Goal: Transaction & Acquisition: Purchase product/service

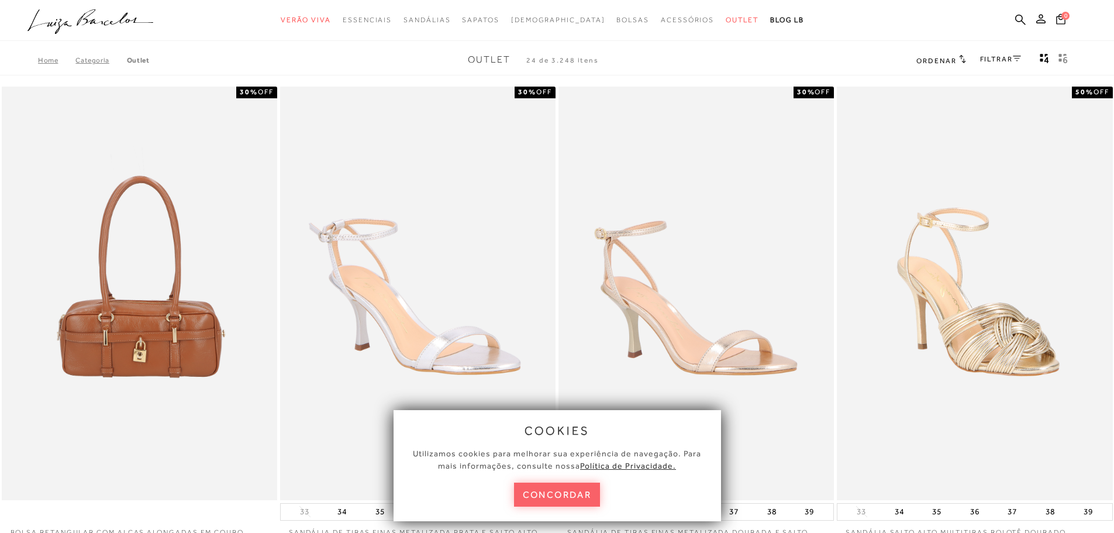
click at [1014, 60] on icon at bounding box center [1017, 59] width 8 height 6
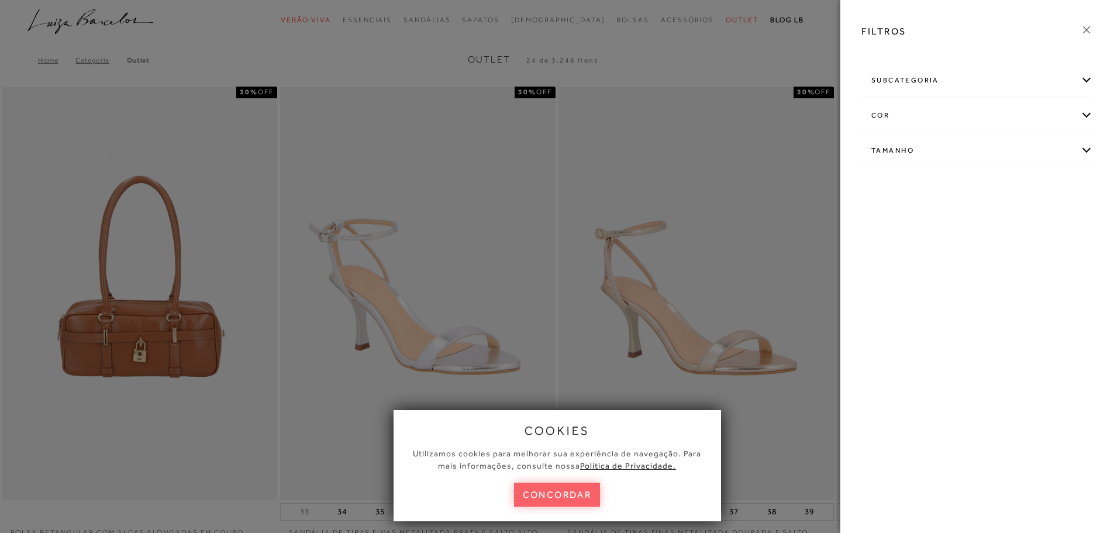
click at [1084, 83] on div "subcategoria" at bounding box center [977, 80] width 230 height 31
click at [1085, 176] on div "Tamanho" at bounding box center [977, 182] width 230 height 31
click at [895, 273] on link "Ver mais..." at bounding box center [893, 270] width 32 height 9
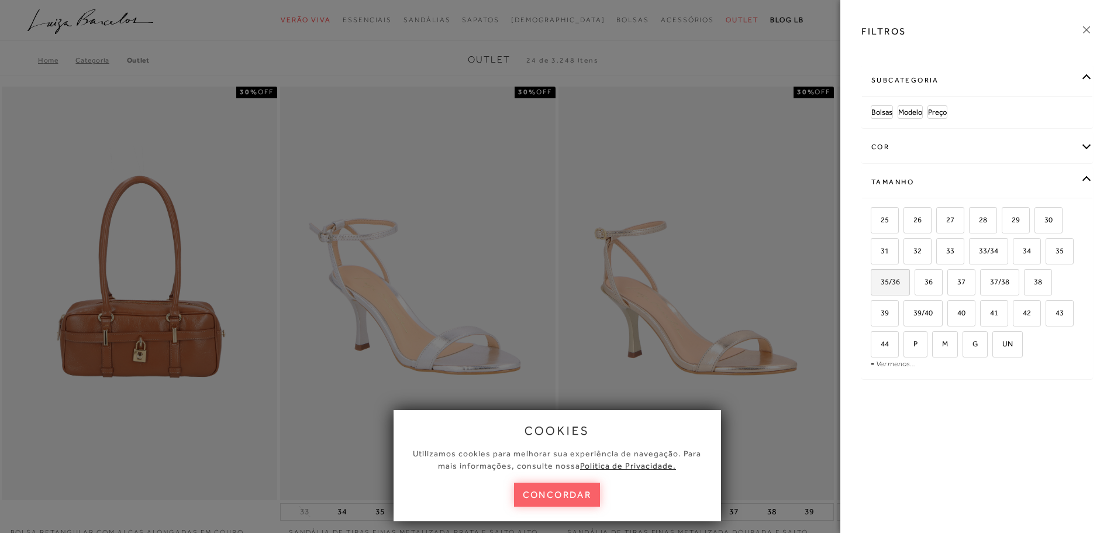
click at [903, 287] on label "35/36" at bounding box center [890, 282] width 38 height 25
click at [881, 287] on input "35/36" at bounding box center [875, 284] width 12 height 12
checkbox input "true"
click at [1067, 247] on label "35" at bounding box center [1059, 251] width 27 height 25
click at [1056, 247] on input "35" at bounding box center [1050, 253] width 12 height 12
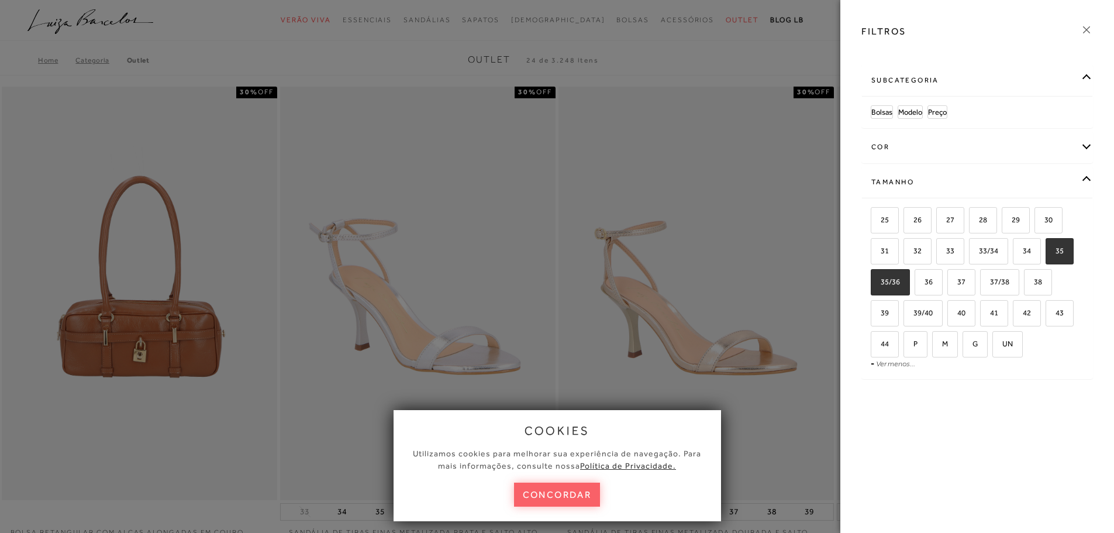
checkbox input "true"
click at [912, 114] on span "Modelo" at bounding box center [910, 112] width 24 height 9
click at [1085, 30] on icon at bounding box center [1086, 29] width 13 height 13
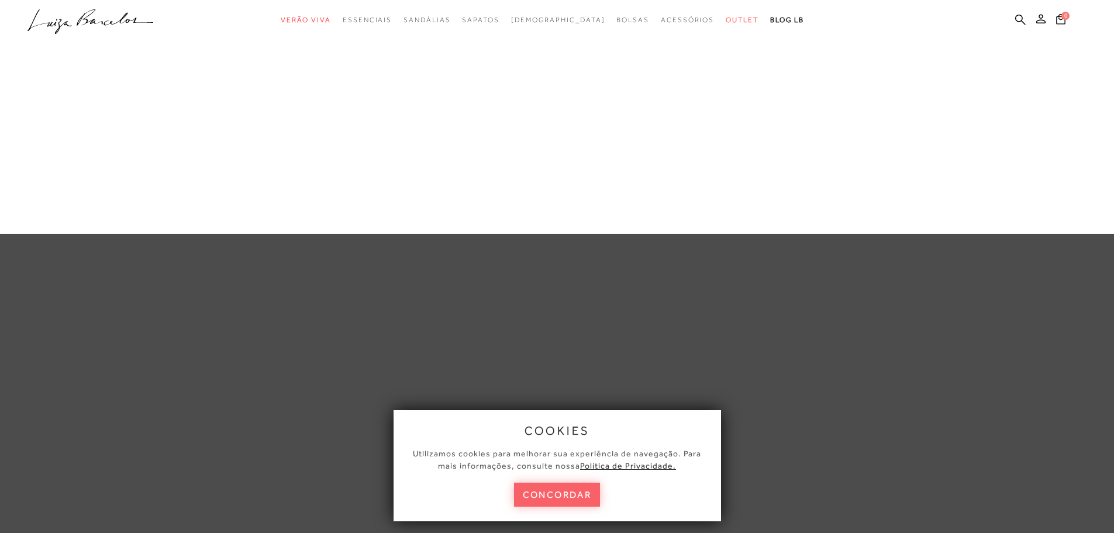
click at [357, 216] on div at bounding box center [557, 117] width 1114 height 234
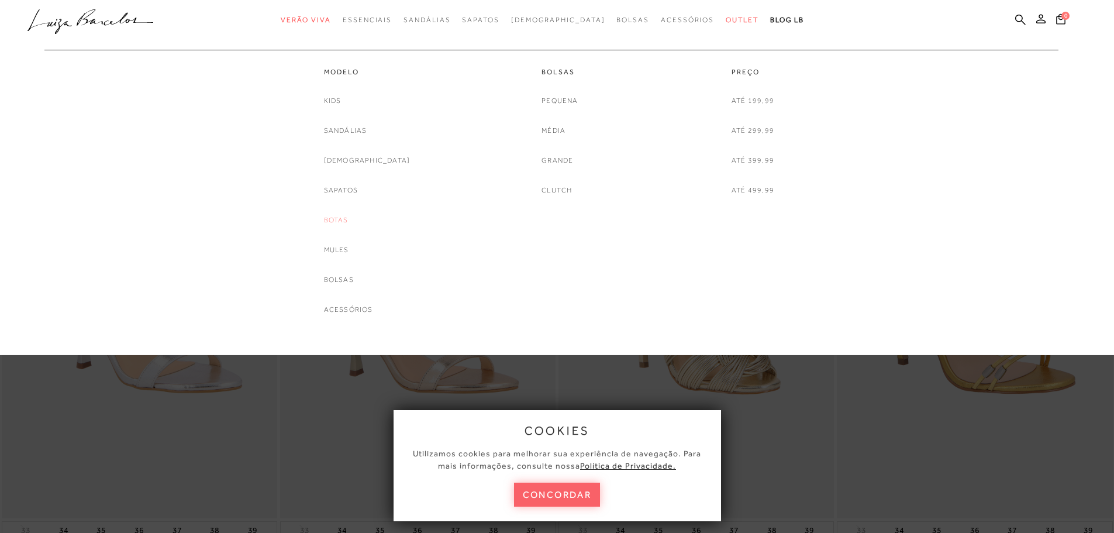
click at [349, 219] on link "Botas" at bounding box center [336, 220] width 25 height 12
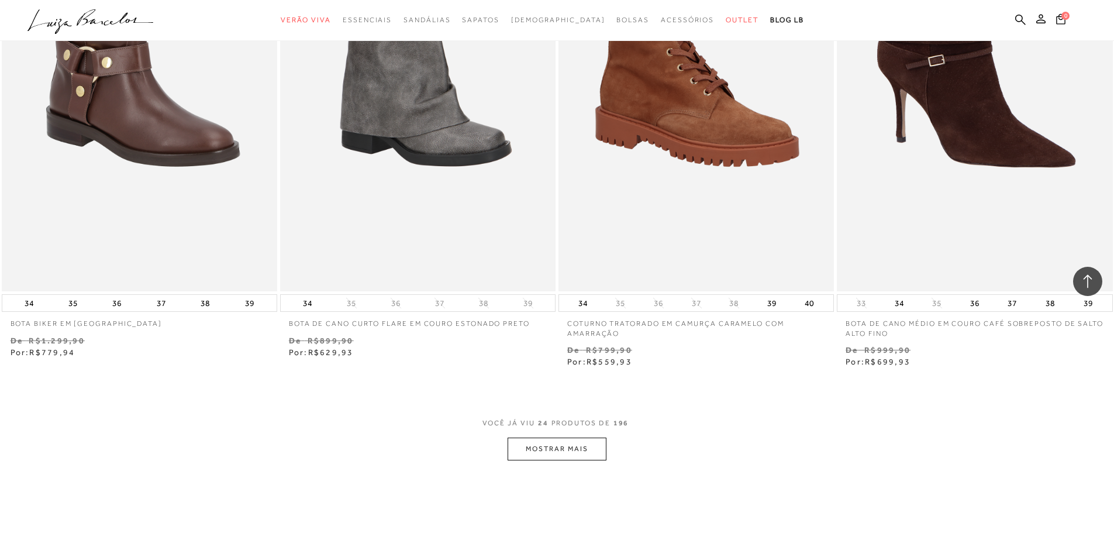
scroll to position [2924, 0]
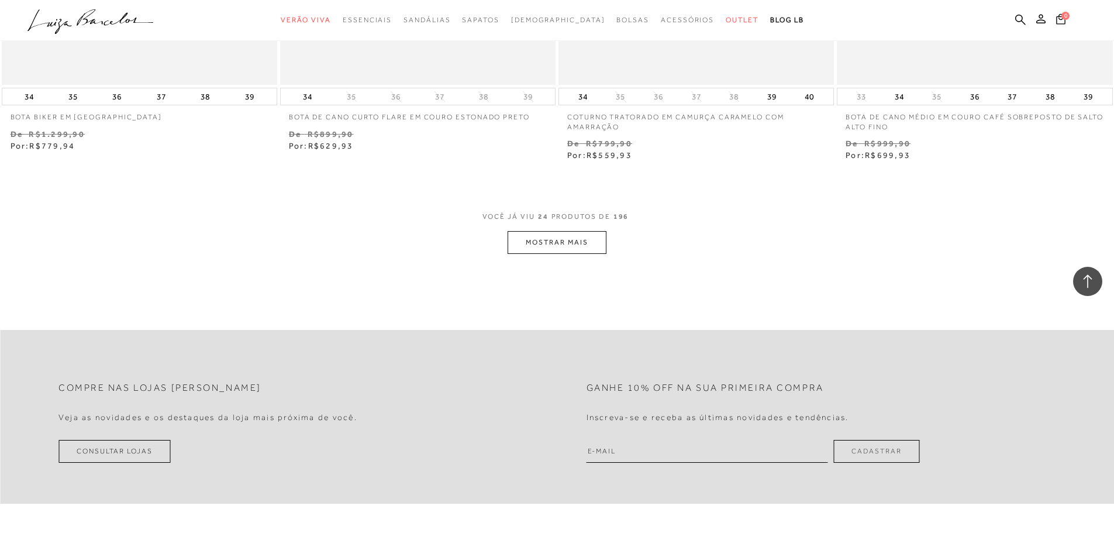
click at [587, 247] on button "MOSTRAR MAIS" at bounding box center [557, 242] width 98 height 23
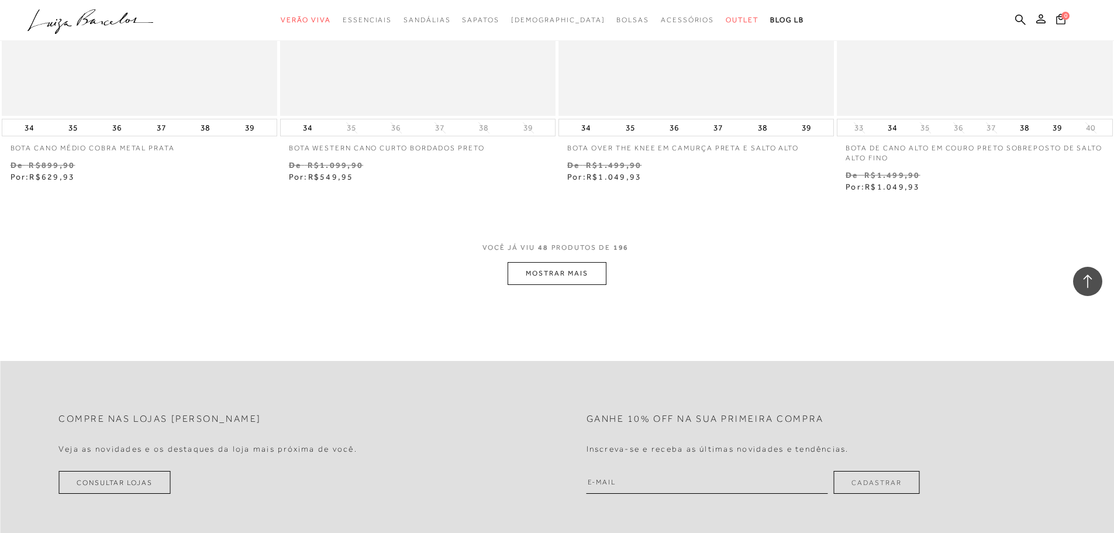
scroll to position [5907, 0]
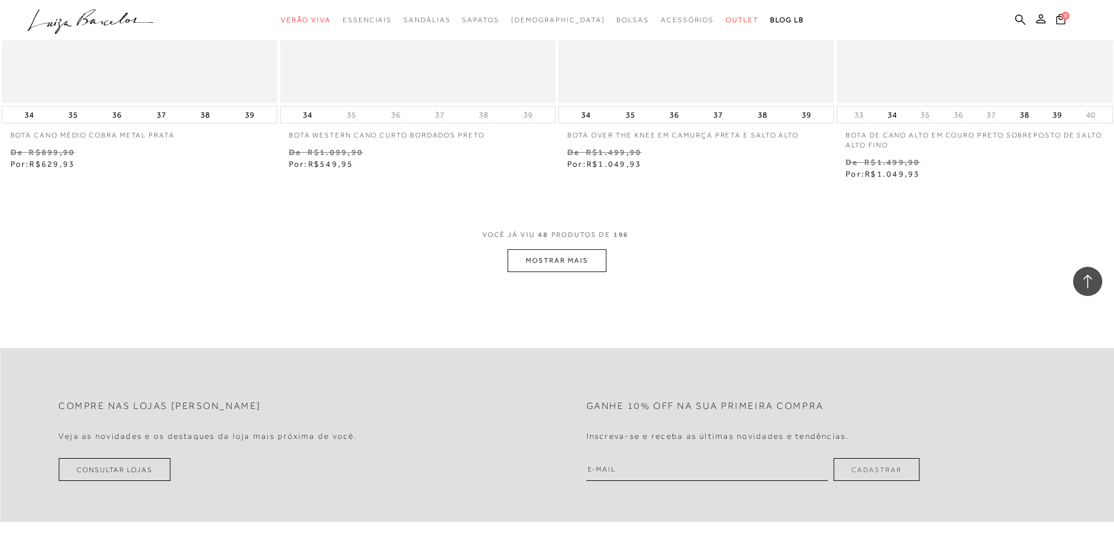
click at [560, 258] on button "MOSTRAR MAIS" at bounding box center [557, 260] width 98 height 23
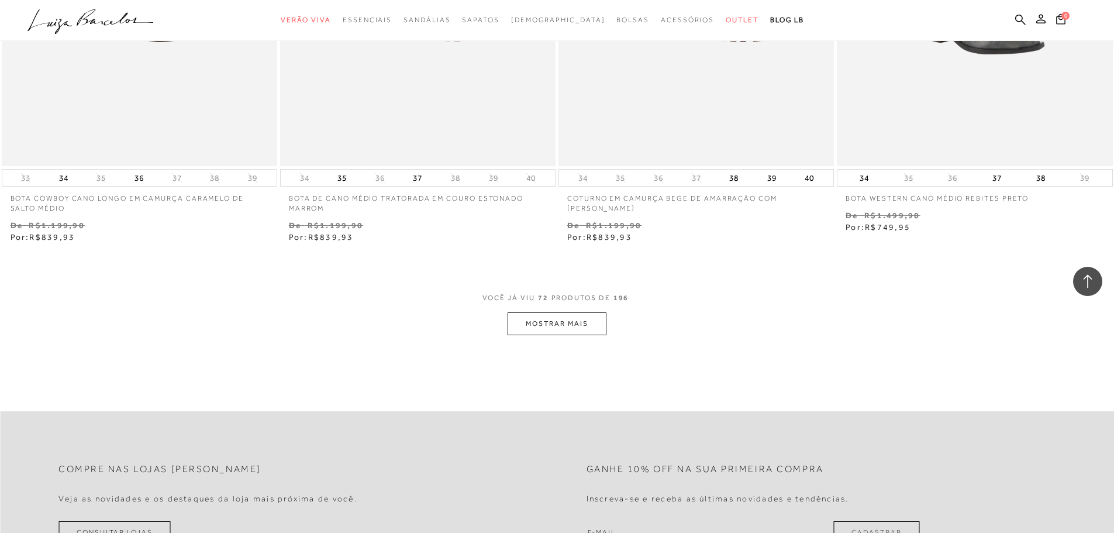
scroll to position [8831, 0]
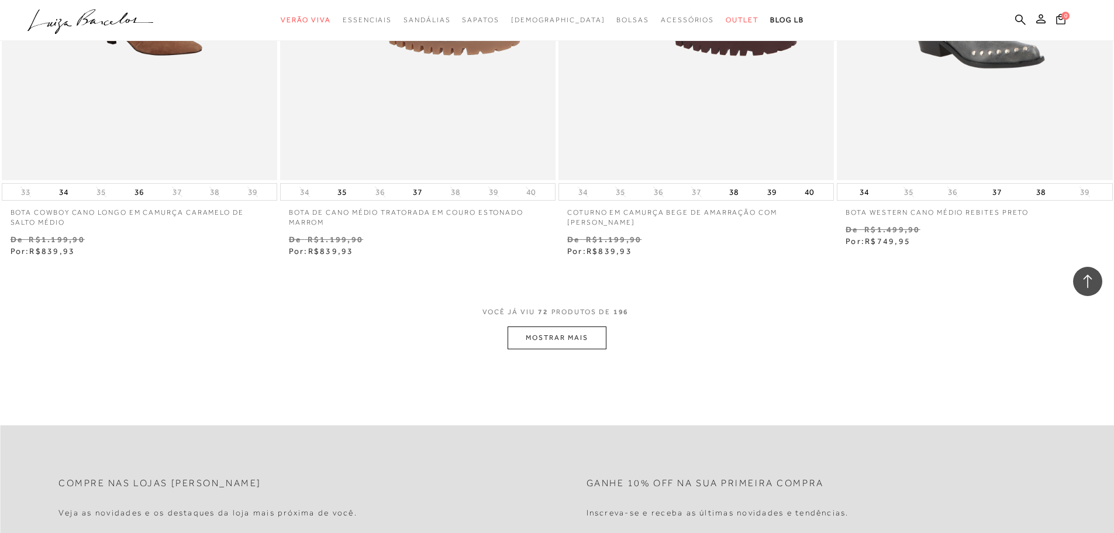
click at [583, 339] on button "MOSTRAR MAIS" at bounding box center [557, 337] width 98 height 23
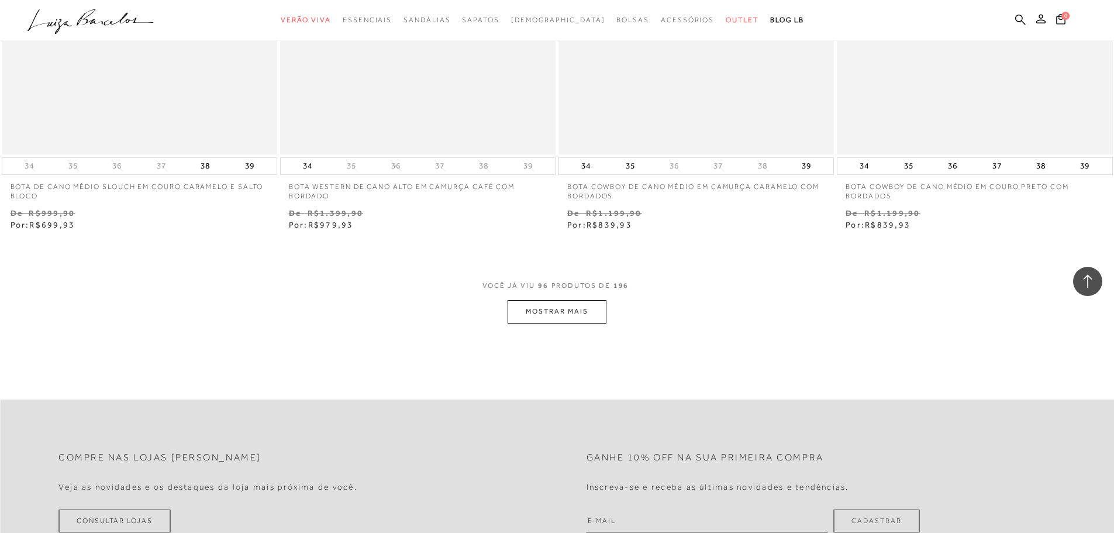
scroll to position [11931, 0]
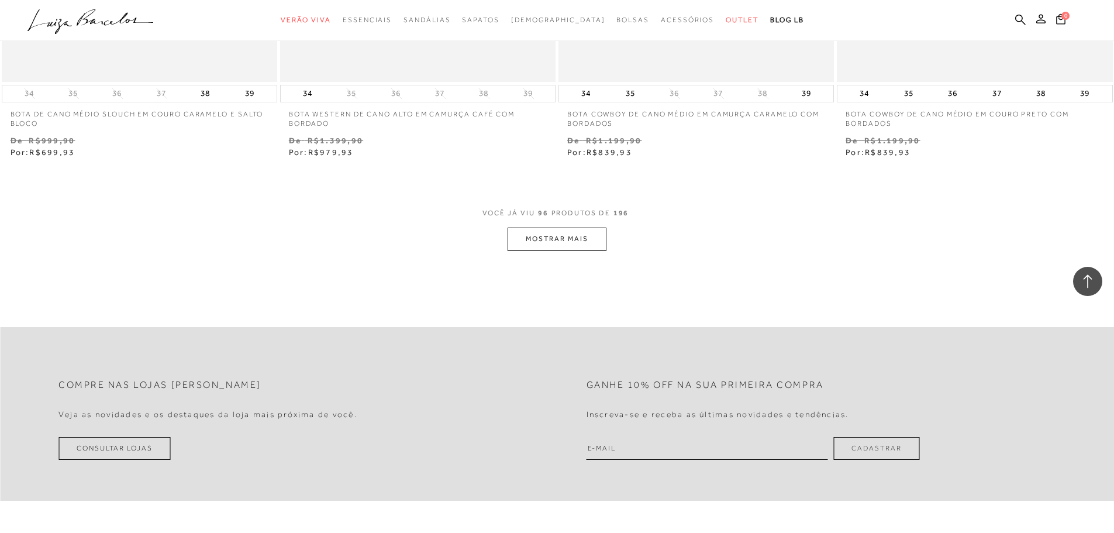
click at [580, 233] on button "MOSTRAR MAIS" at bounding box center [557, 238] width 98 height 23
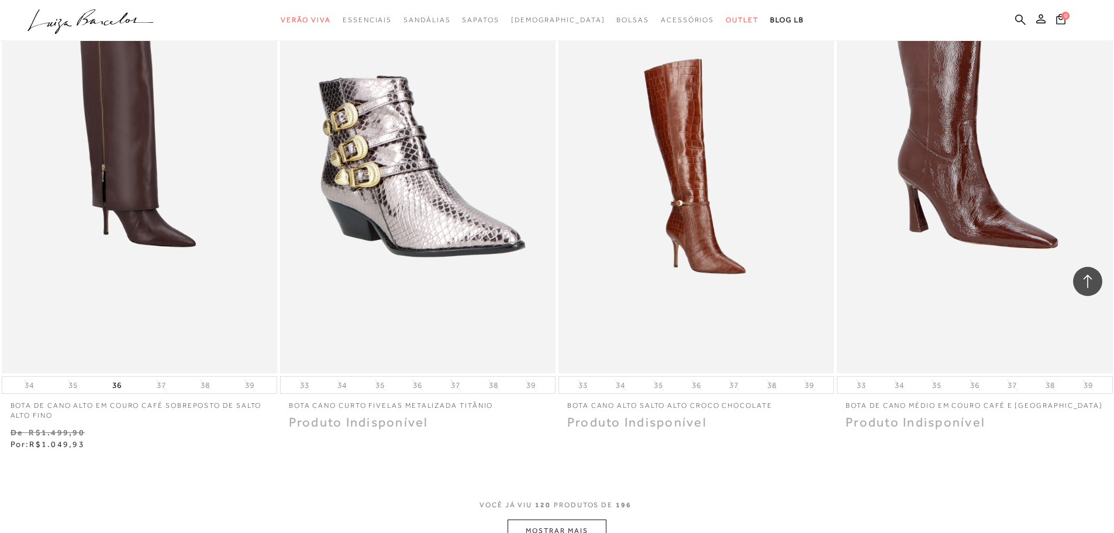
scroll to position [15001, 0]
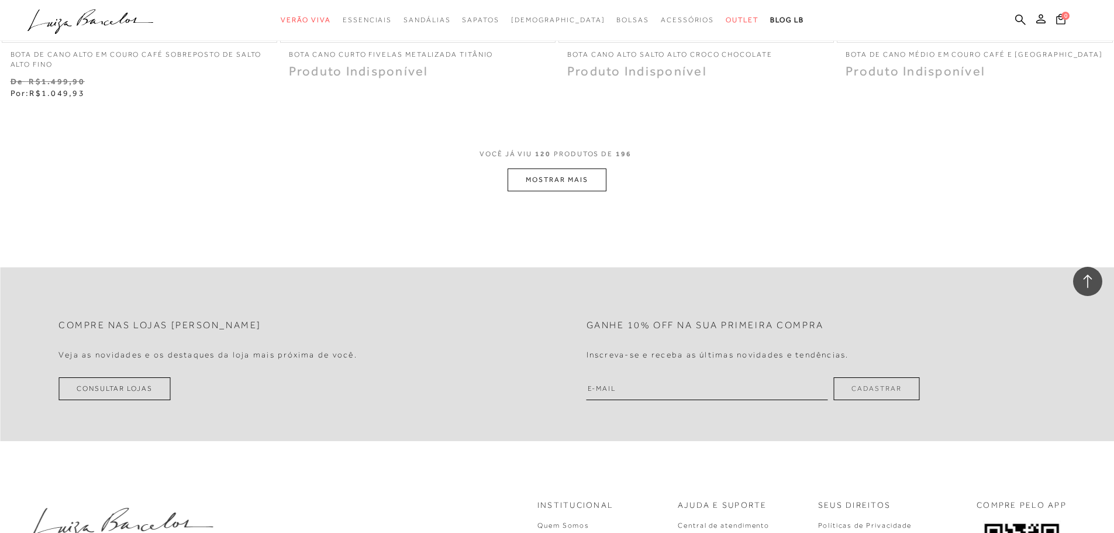
click at [518, 180] on button "MOSTRAR MAIS" at bounding box center [557, 179] width 98 height 23
